Goal: Information Seeking & Learning: Learn about a topic

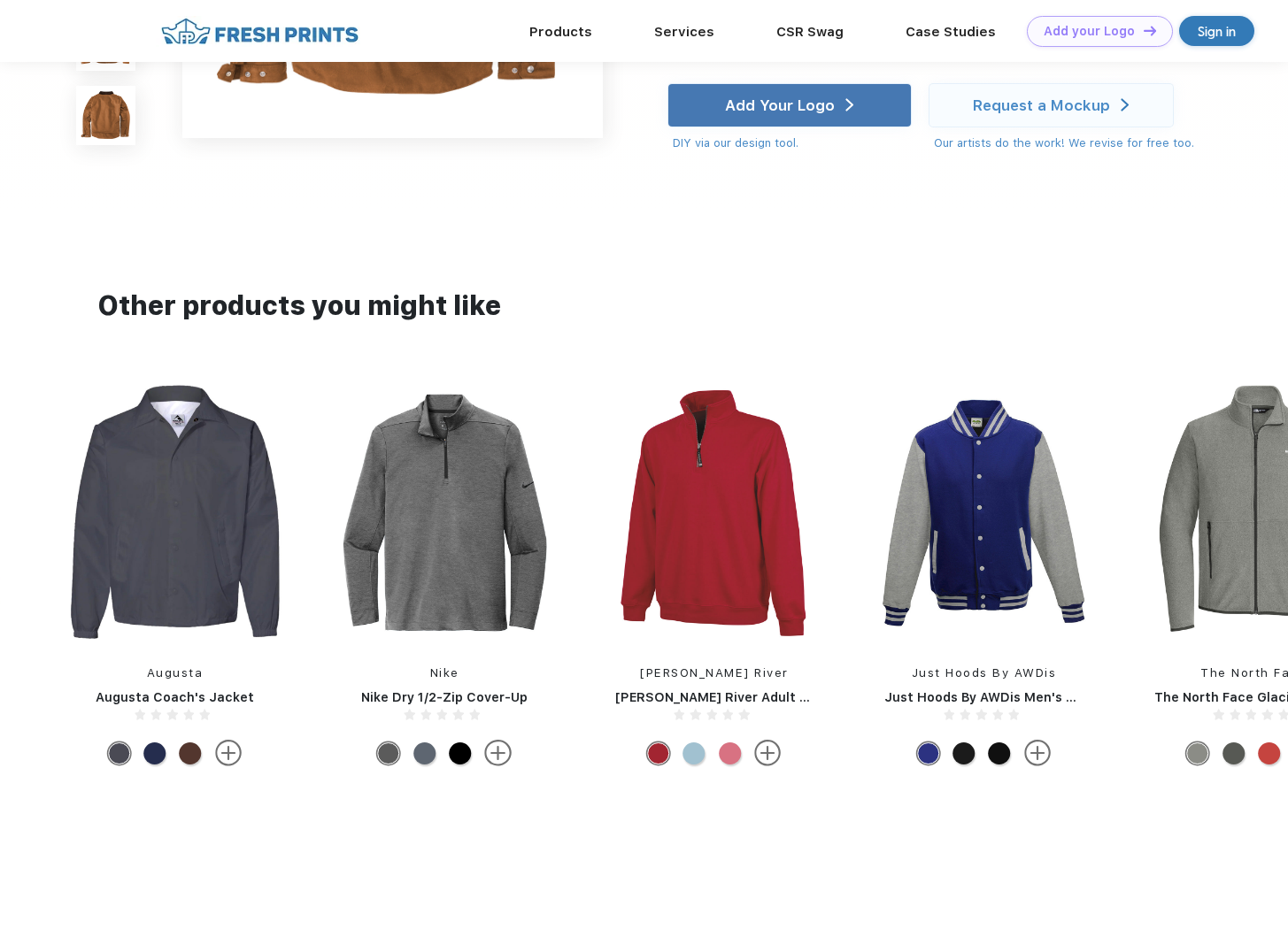
scroll to position [983, 0]
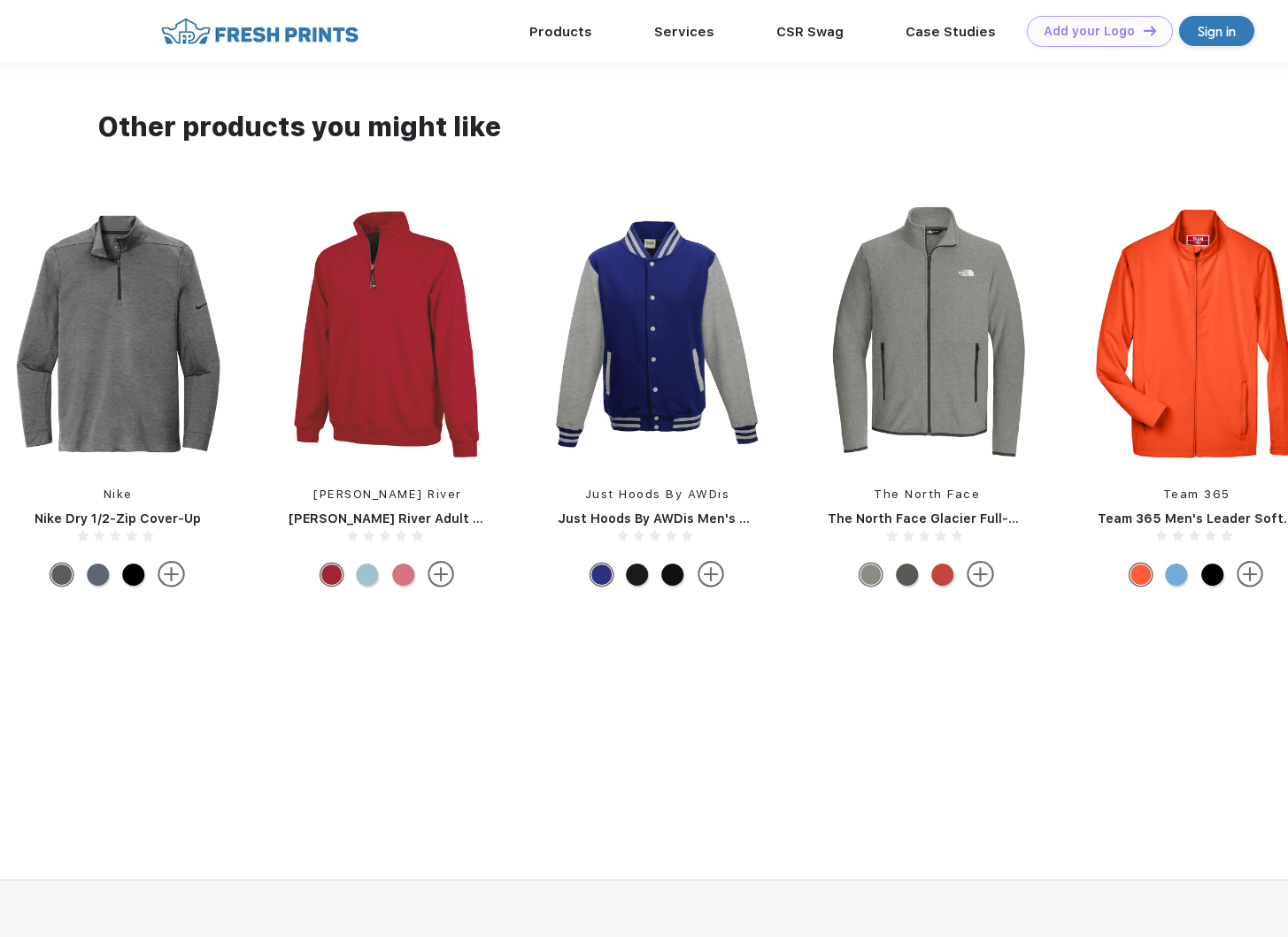
drag, startPoint x: 1139, startPoint y: 326, endPoint x: 317, endPoint y: 292, distance: 822.7
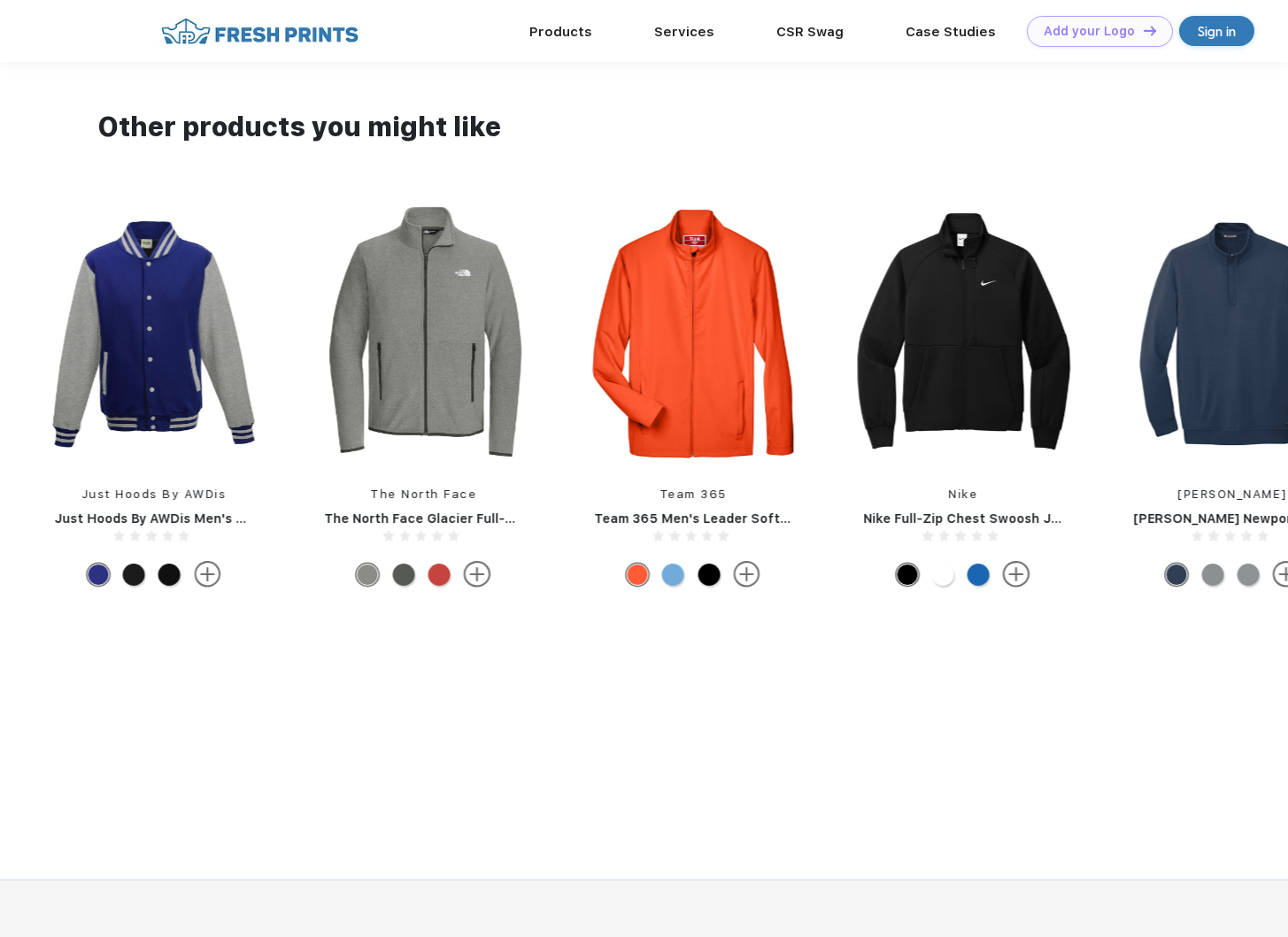
drag, startPoint x: 997, startPoint y: 345, endPoint x: 679, endPoint y: 340, distance: 318.0
click at [705, 343] on div "Travis Mathew Travis Mathew Newport 1/4-Zip Fleece Nike Nike Therma-Fit Full-Zi…" at bounding box center [828, 401] width 5933 height 391
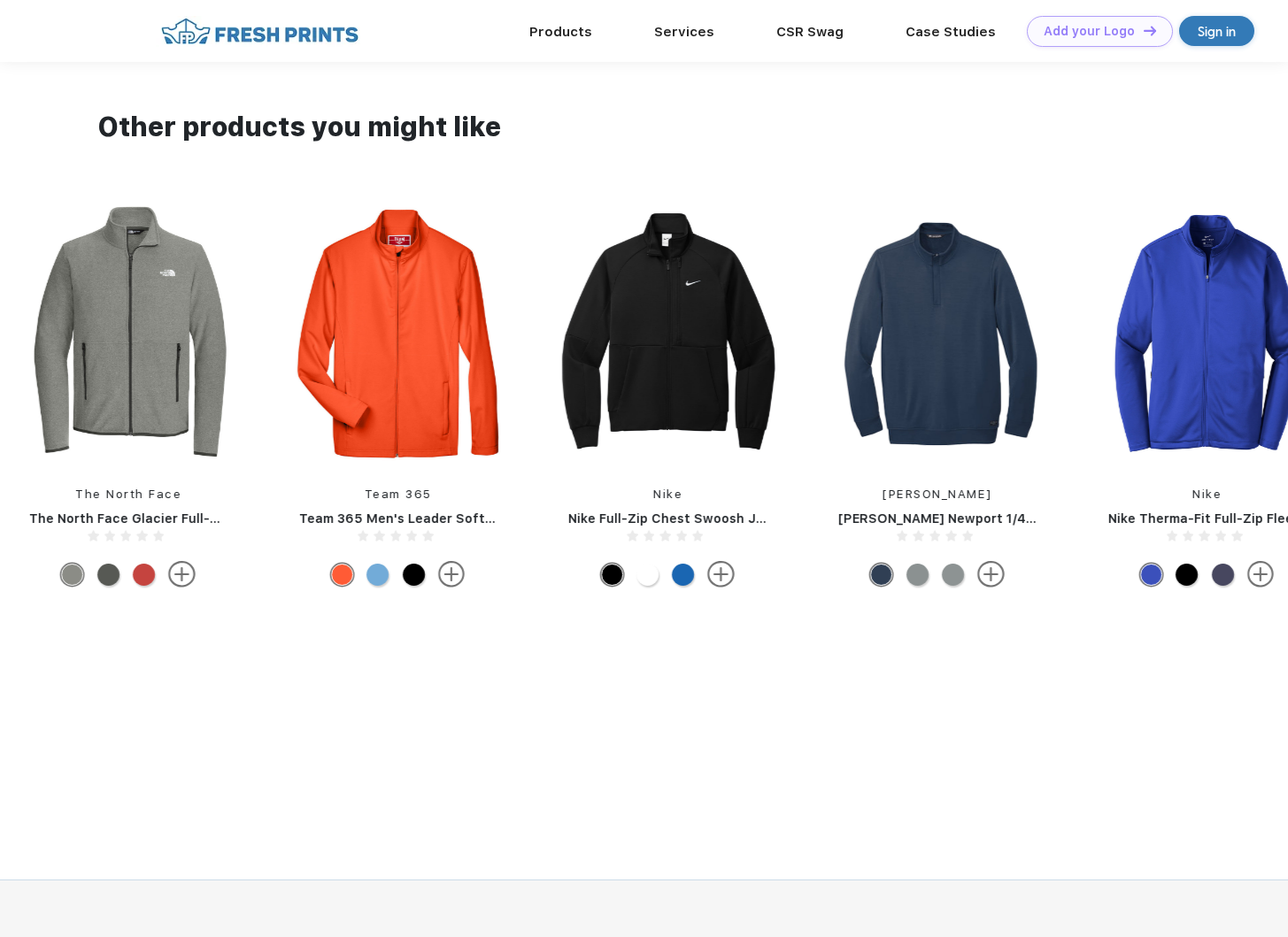
drag, startPoint x: 1006, startPoint y: 379, endPoint x: 502, endPoint y: 356, distance: 504.5
click at [506, 346] on div "Travis Mathew Travis Mathew Newport 1/4-Zip Fleece Nike Nike Therma-Fit Full-Zi…" at bounding box center [533, 401] width 5933 height 391
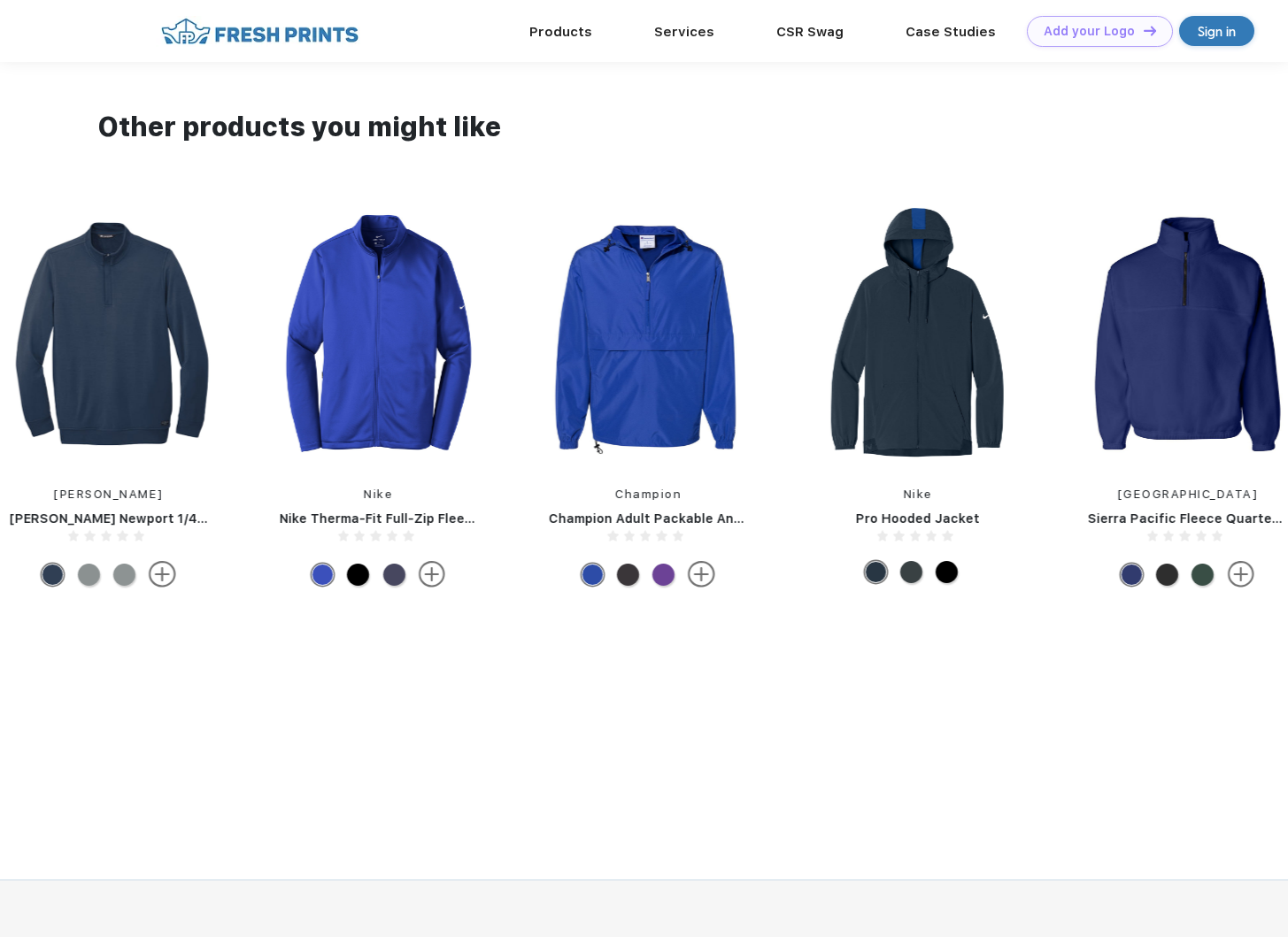
drag, startPoint x: 978, startPoint y: 363, endPoint x: 228, endPoint y: 332, distance: 750.6
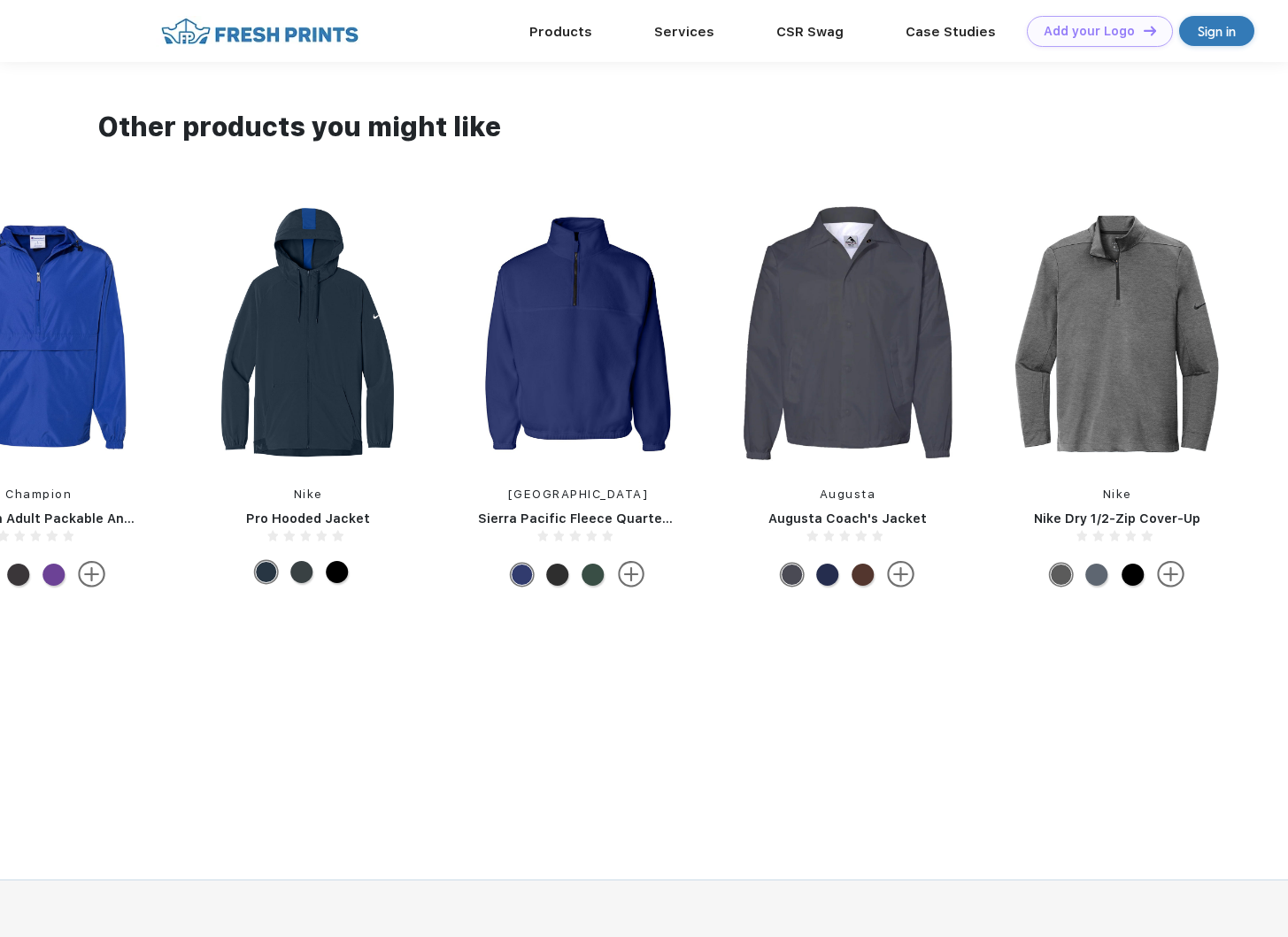
drag, startPoint x: 902, startPoint y: 375, endPoint x: 376, endPoint y: 367, distance: 526.1
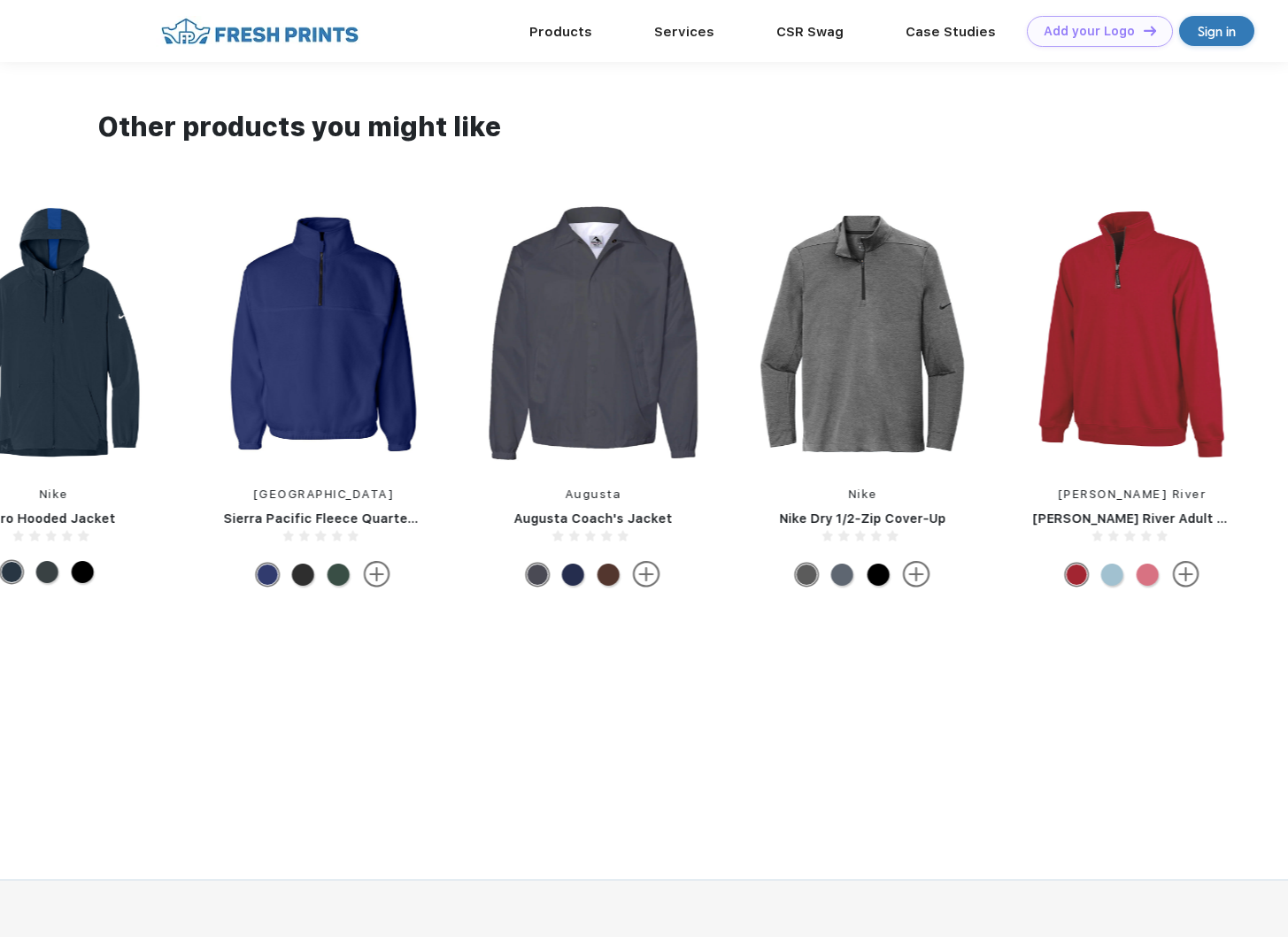
drag, startPoint x: 914, startPoint y: 378, endPoint x: 482, endPoint y: 374, distance: 432.0
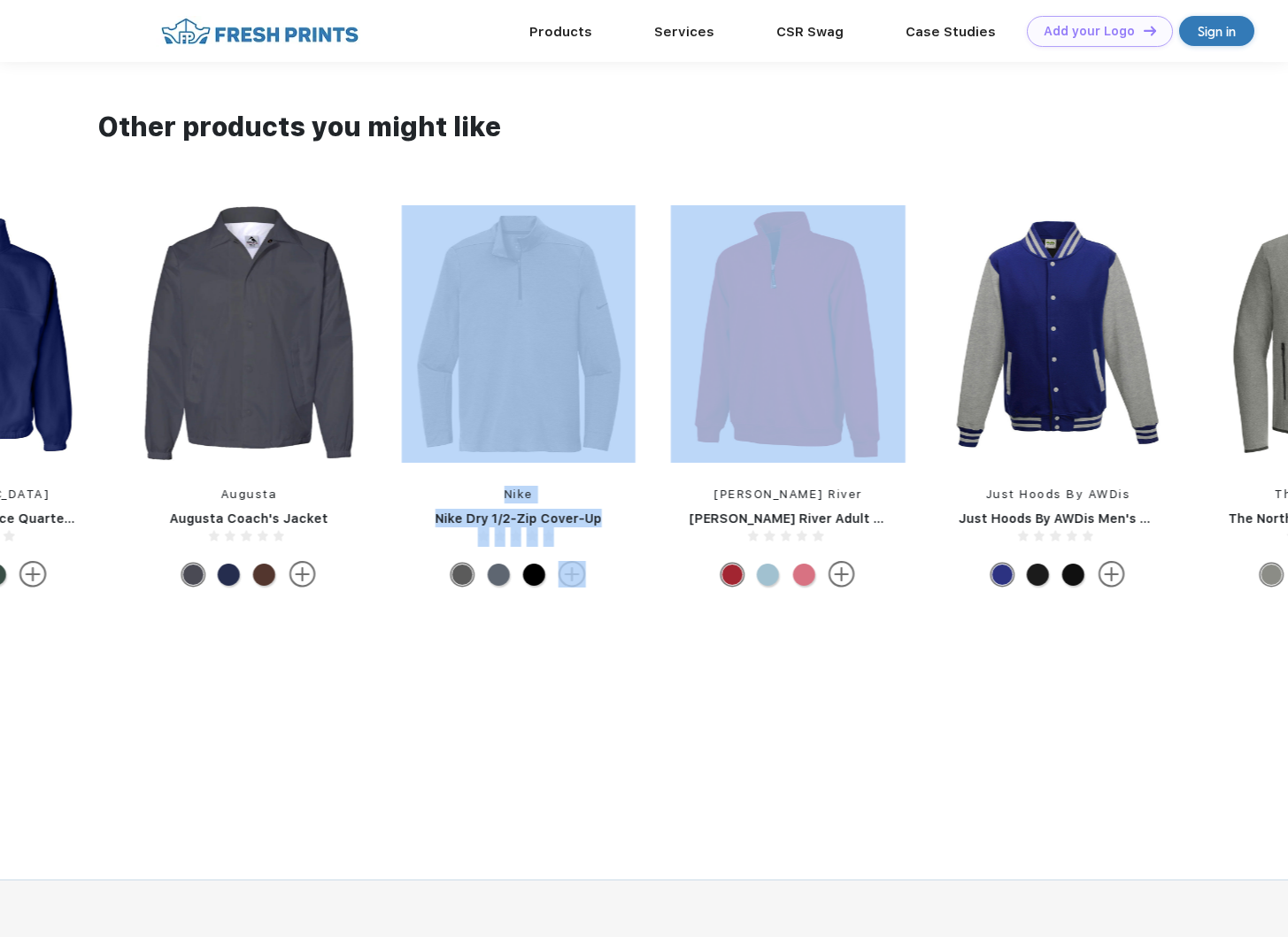
drag, startPoint x: 1096, startPoint y: 386, endPoint x: 329, endPoint y: 375, distance: 767.1
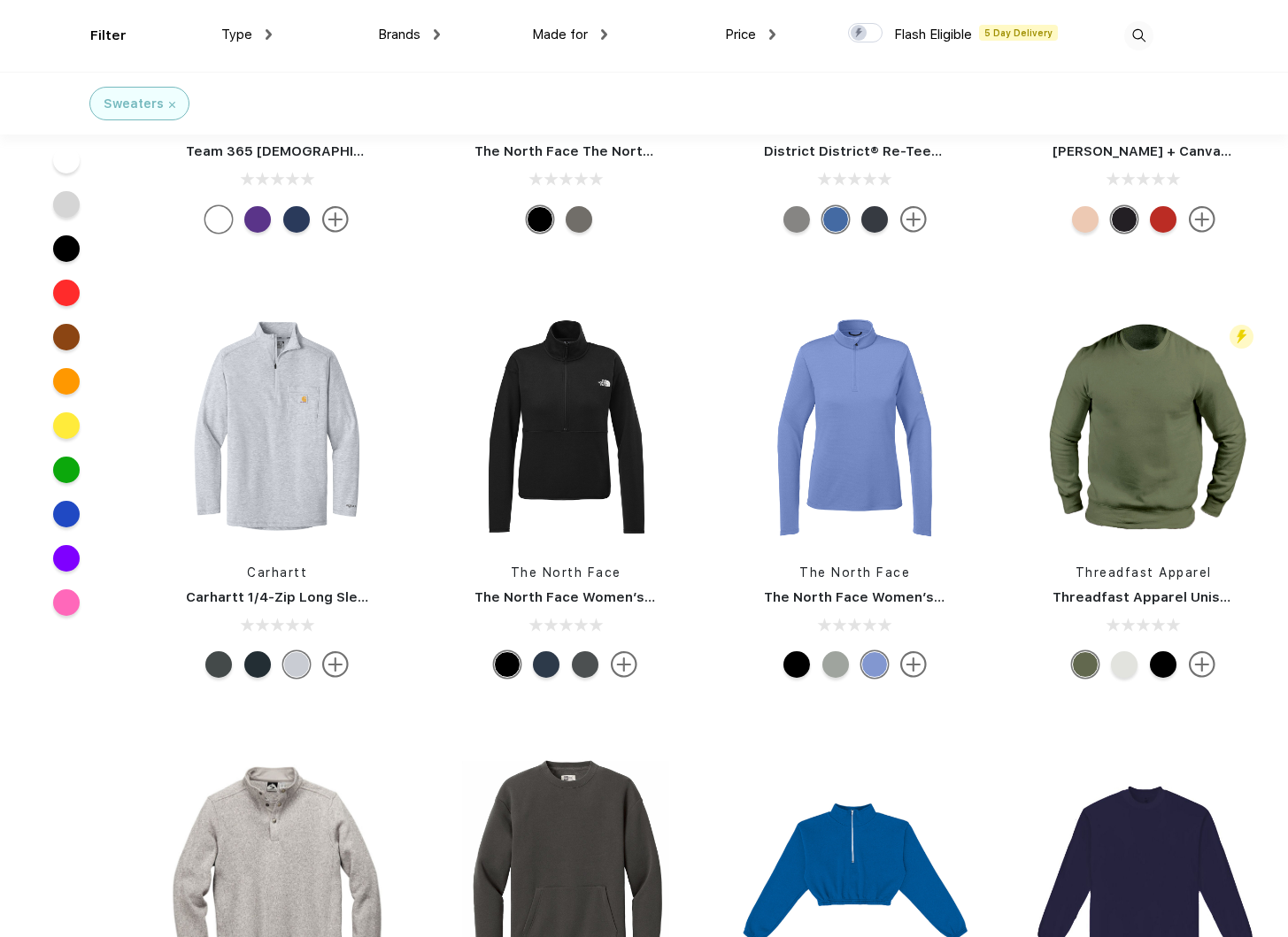
scroll to position [3992, 0]
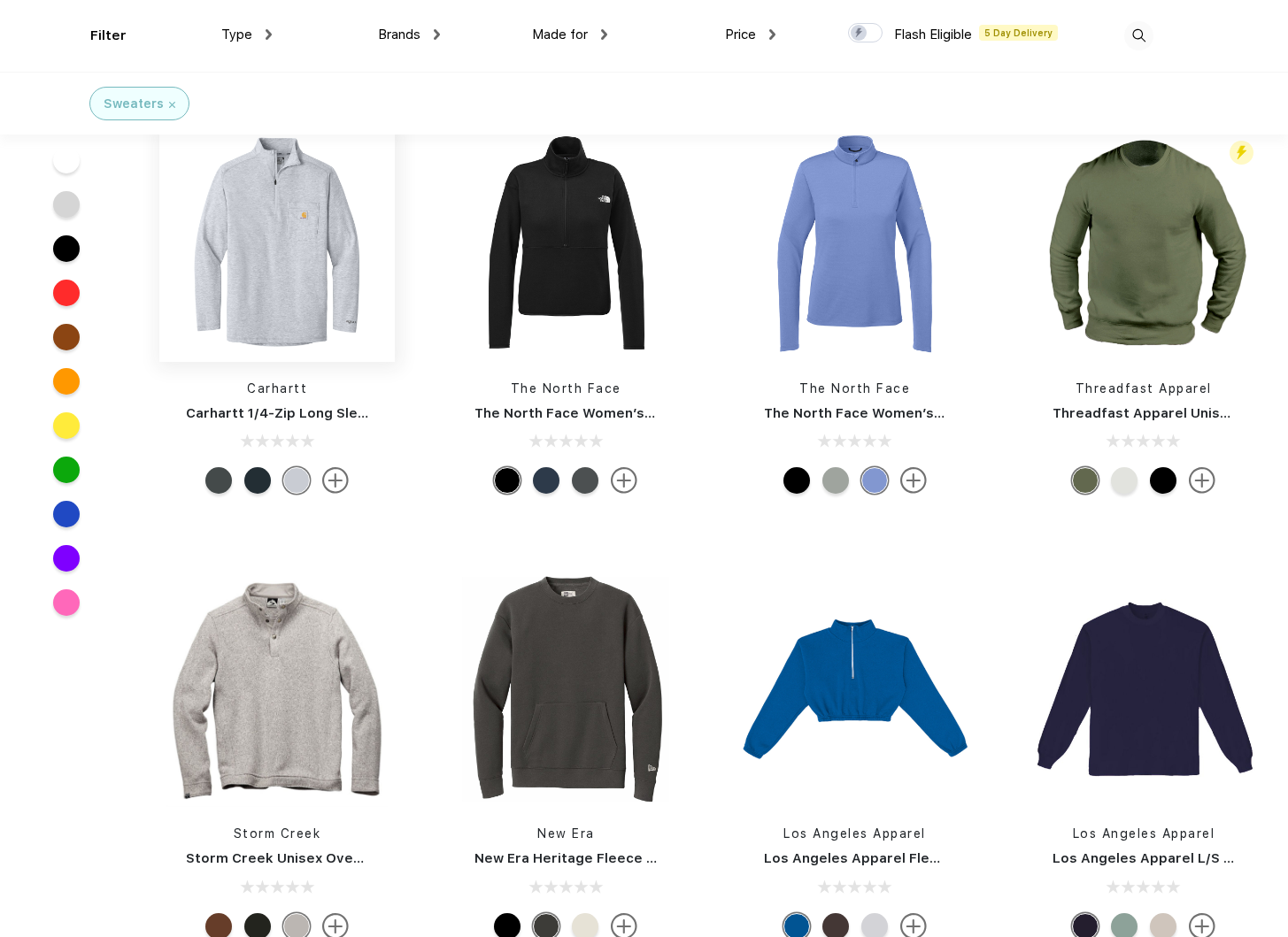
click at [290, 242] on img at bounding box center [277, 244] width 235 height 235
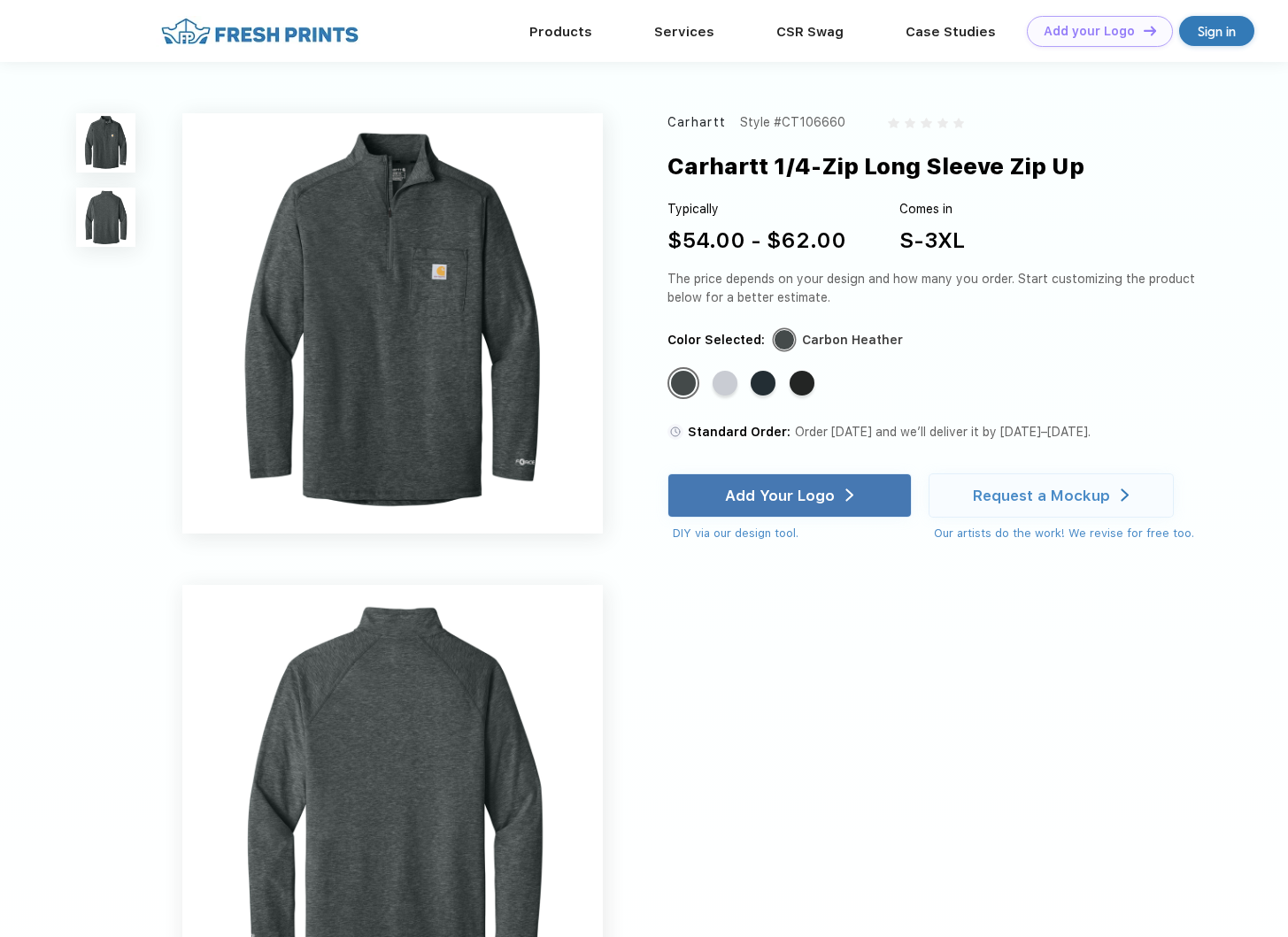
drag, startPoint x: 1098, startPoint y: 167, endPoint x: 664, endPoint y: 170, distance: 434.0
click at [664, 170] on div "Carhartt Style #CT106660 Carhartt 1/4-Zip Long Sleeve Zip Up Typically $54.00 -…" at bounding box center [644, 559] width 1288 height 995
copy div "Carhartt 1/4-Zip Long Sleeve Zip Up"
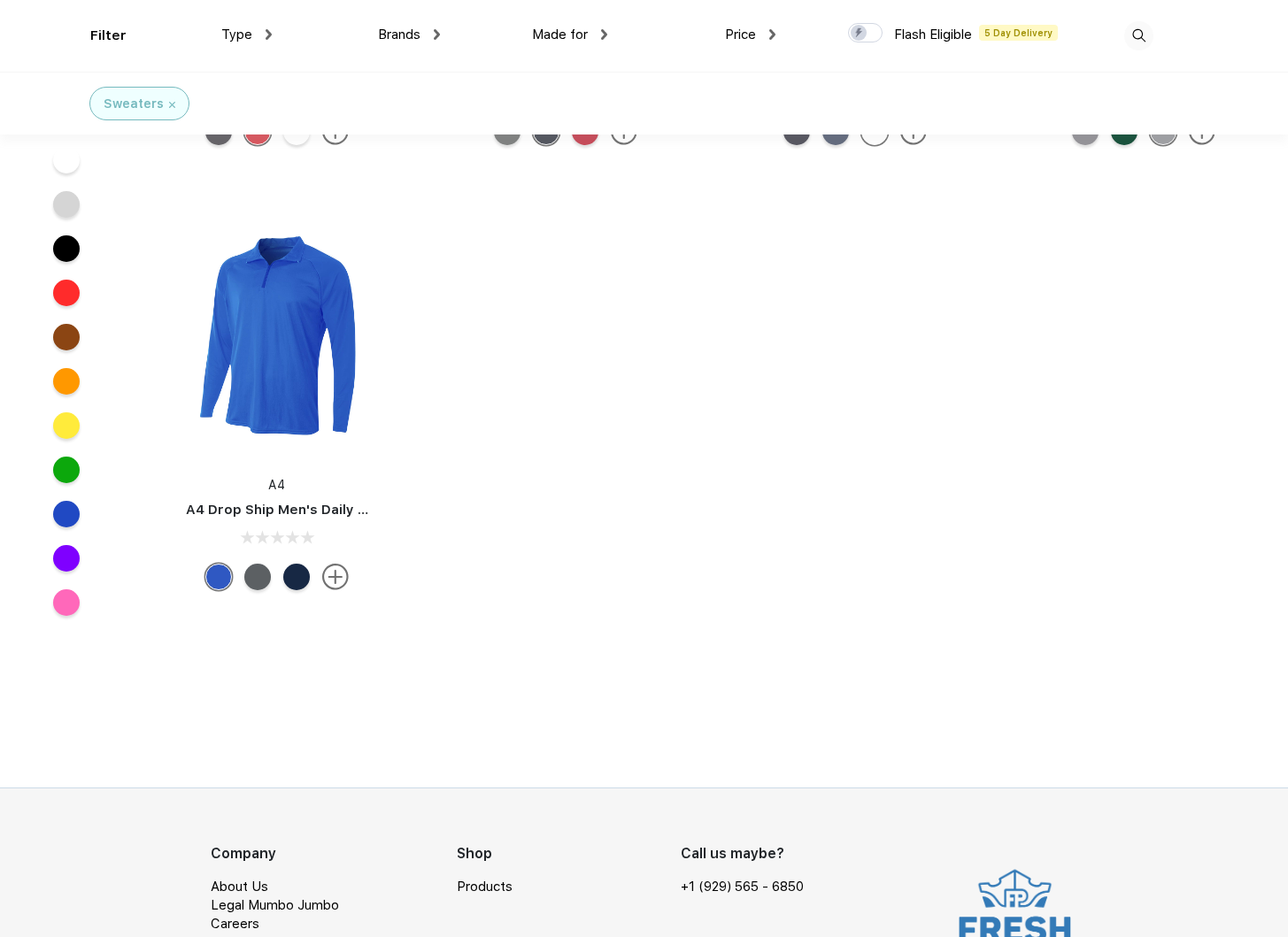
scroll to position [15664, 0]
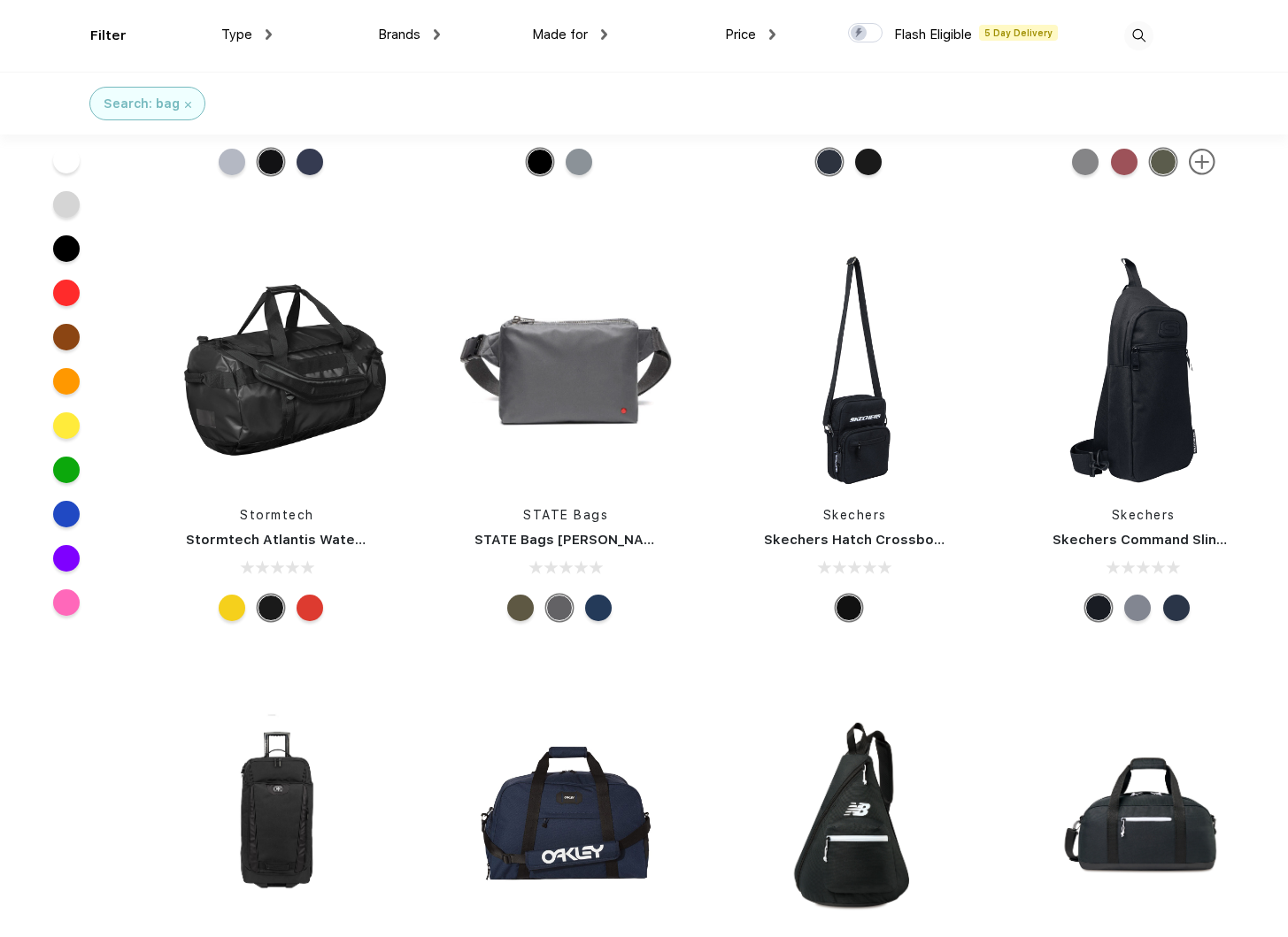
scroll to position [3144, 0]
